Goal: Navigation & Orientation: Find specific page/section

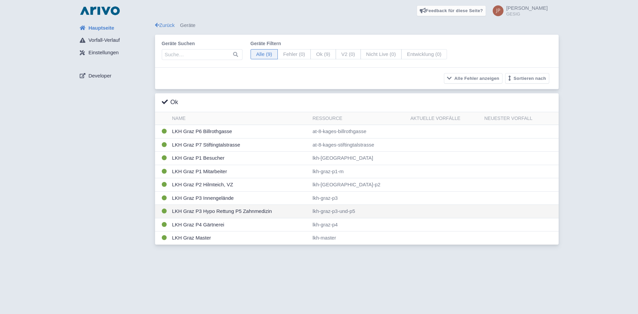
click at [201, 212] on td "LKH Graz P3 Hypo Rettung P5 Zahnmedizin" at bounding box center [240, 211] width 141 height 13
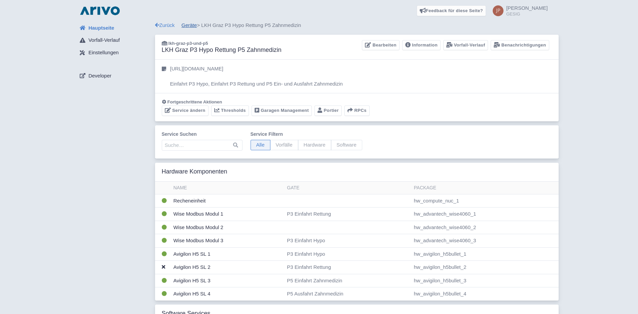
click at [191, 25] on link "Geräte" at bounding box center [189, 25] width 15 height 6
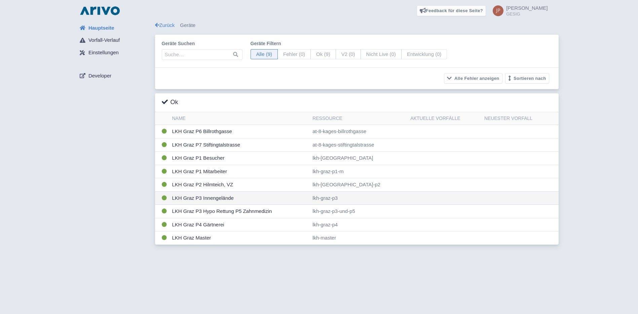
click at [199, 199] on td "LKH Graz P3 Innengelände" at bounding box center [240, 197] width 141 height 13
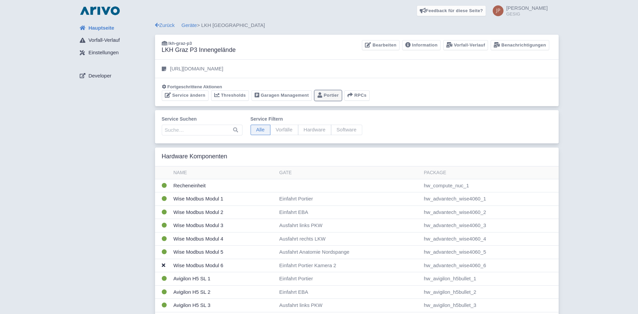
click at [321, 94] on link "Portier" at bounding box center [328, 95] width 27 height 10
click at [189, 25] on link "Geräte" at bounding box center [189, 25] width 15 height 6
